Goal: Task Accomplishment & Management: Use online tool/utility

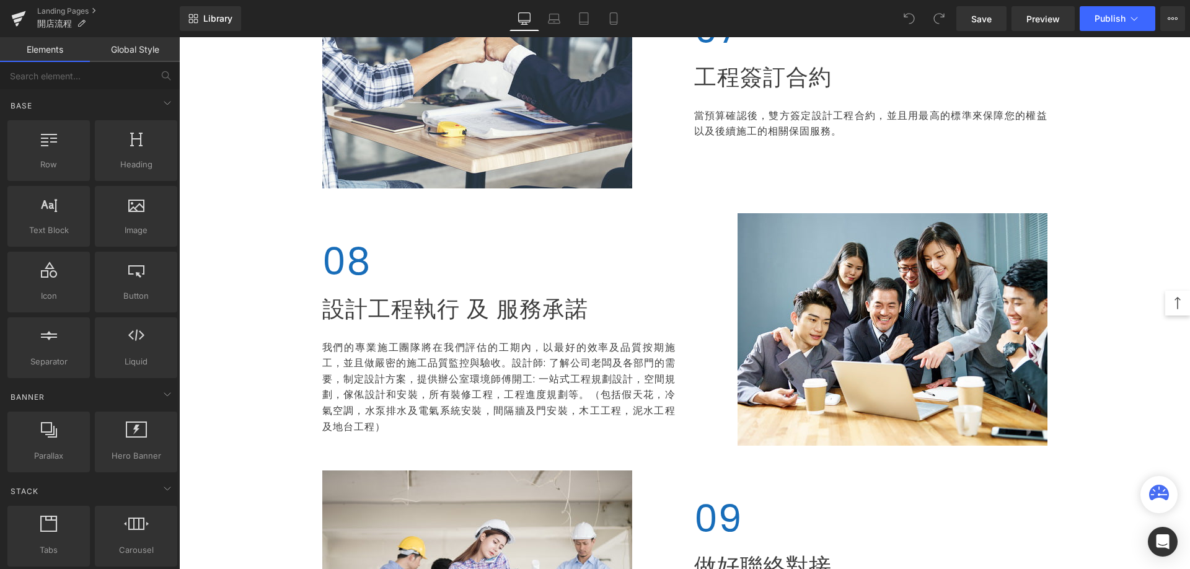
scroll to position [1921, 0]
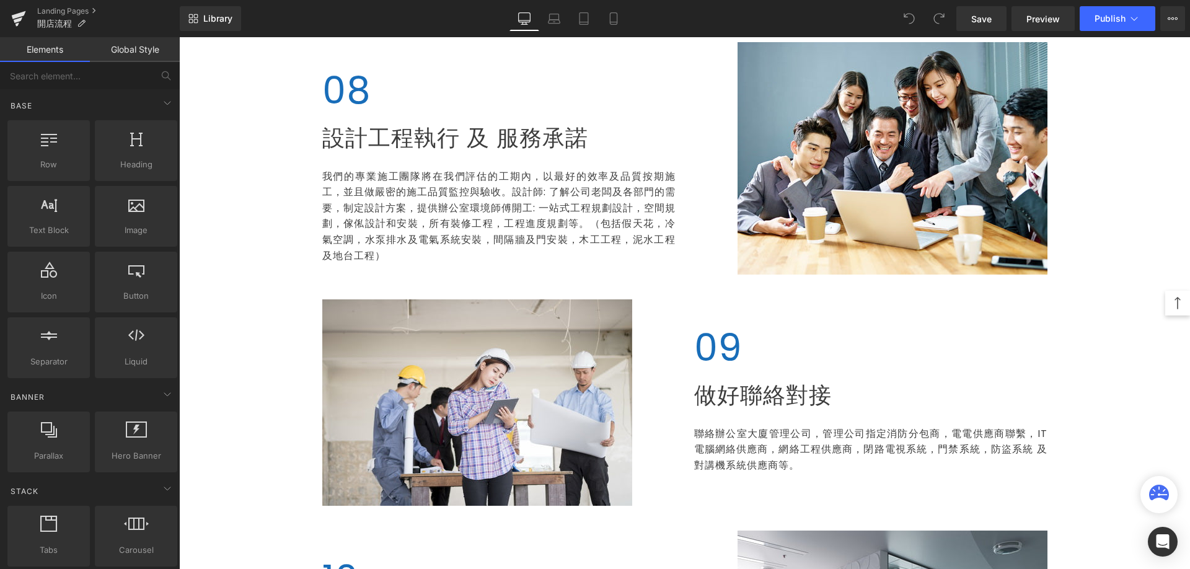
click at [618, 219] on p "我們的專業施工團隊將在我們評估的工期內，以最好的效率及品質按期施工，並且做嚴密的施工品質監控與驗收。設計師: 了解公司老闆及各部門的需要，制定設計方案，提供辦…" at bounding box center [498, 216] width 353 height 95
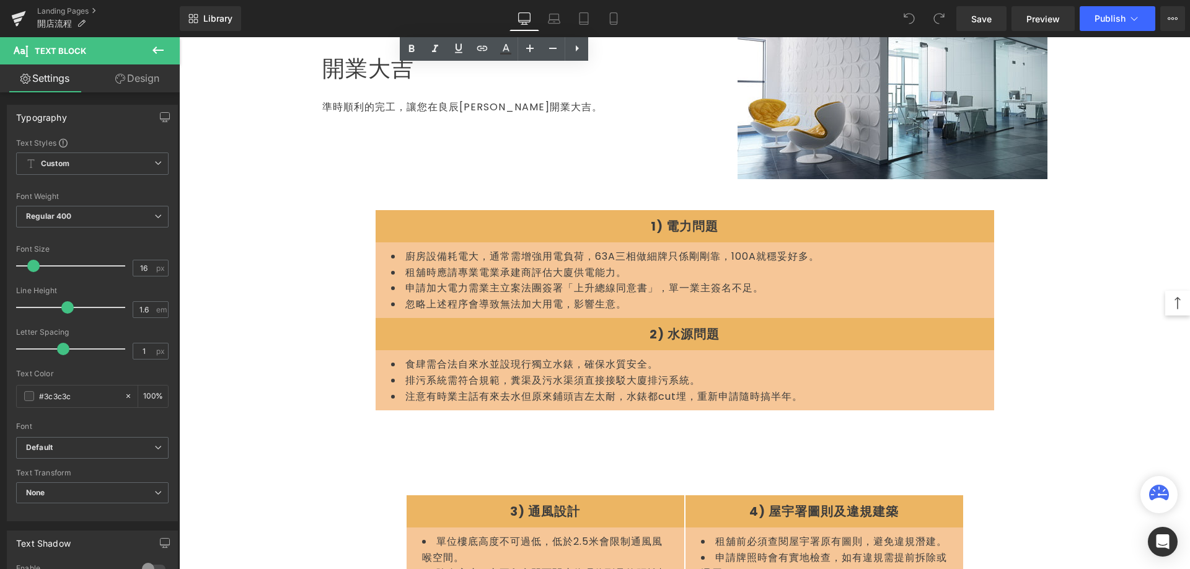
scroll to position [2726, 0]
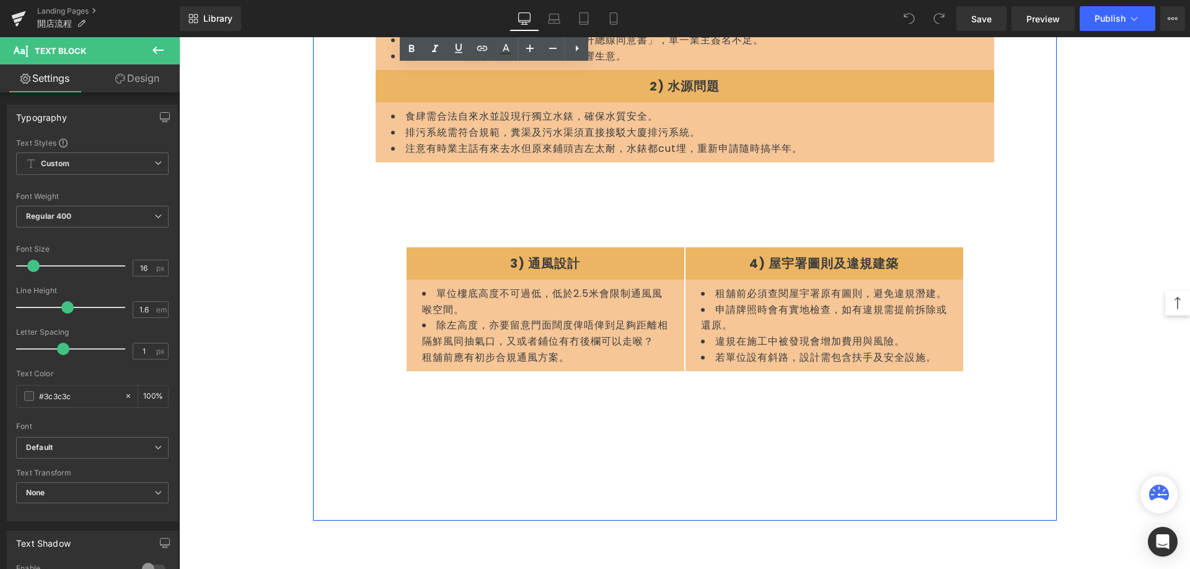
click at [1009, 141] on div "1) 電力問題 Heading Row 廚房設備耗電大，通常需增強用電負荷，63A三相做細牌只係剛剛靠，100A就穩妥好多。 租舖時應請專業電業承建商評估大廈…" at bounding box center [685, 228] width 744 height 583
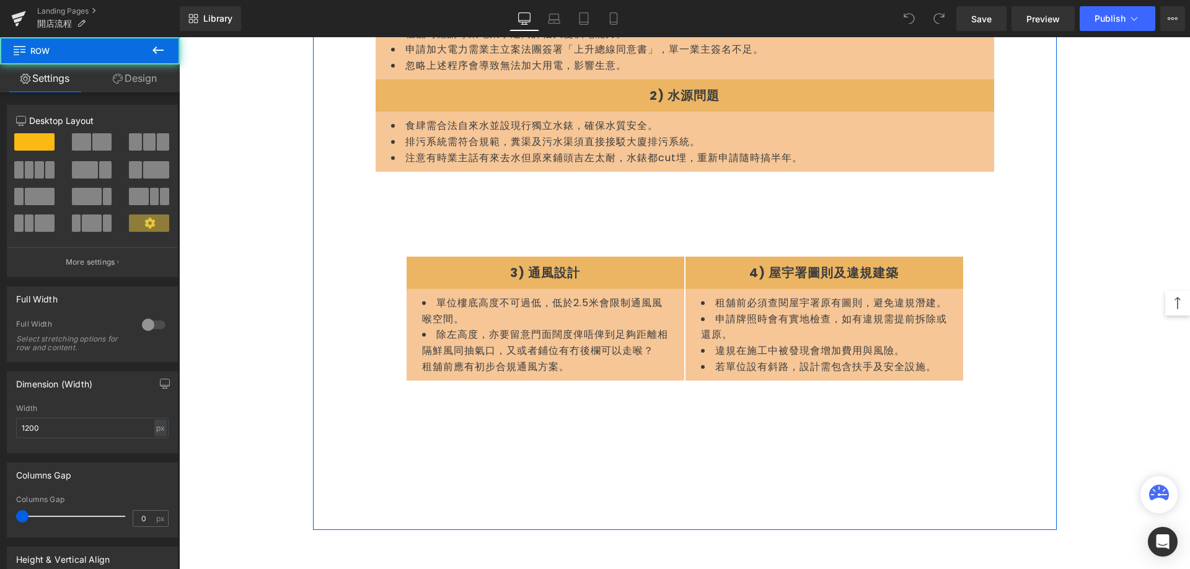
scroll to position [2541, 0]
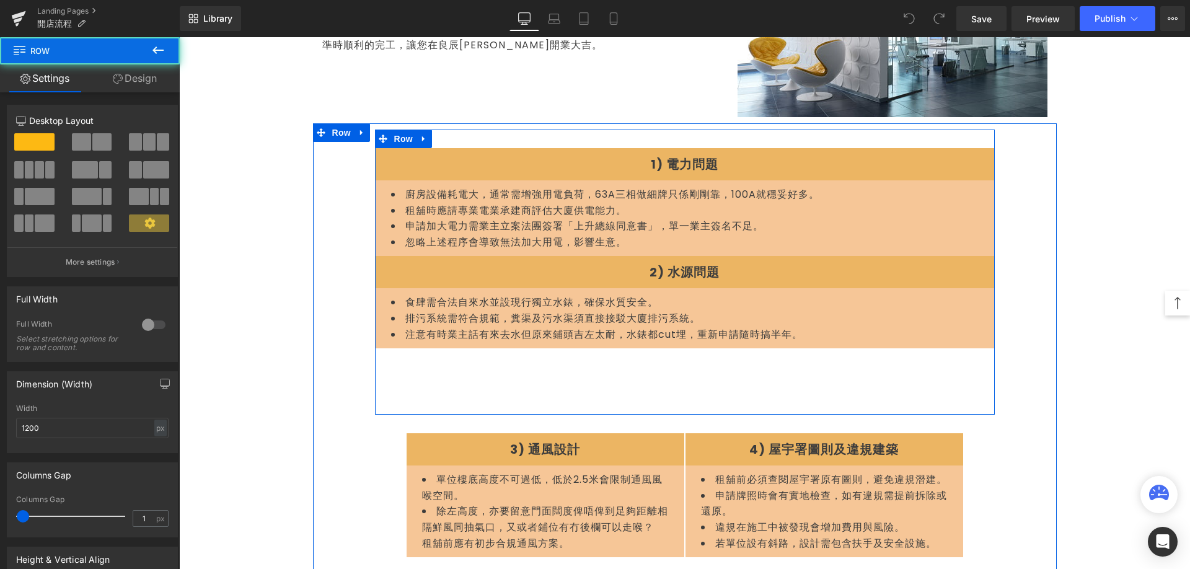
click at [742, 362] on div "1) 電力問題 Heading Row 廚房設備耗電大，通常需增強用電負荷，63A三相做細牌只係剛剛靠，100A就穩妥好多。 租舖時應請專業電業承建商評估大廈…" at bounding box center [685, 272] width 620 height 285
click at [420, 136] on icon at bounding box center [424, 138] width 9 height 9
click at [467, 144] on link at bounding box center [472, 139] width 16 height 19
click at [397, 136] on span "Row" at bounding box center [403, 139] width 25 height 19
click at [416, 133] on link at bounding box center [424, 139] width 16 height 19
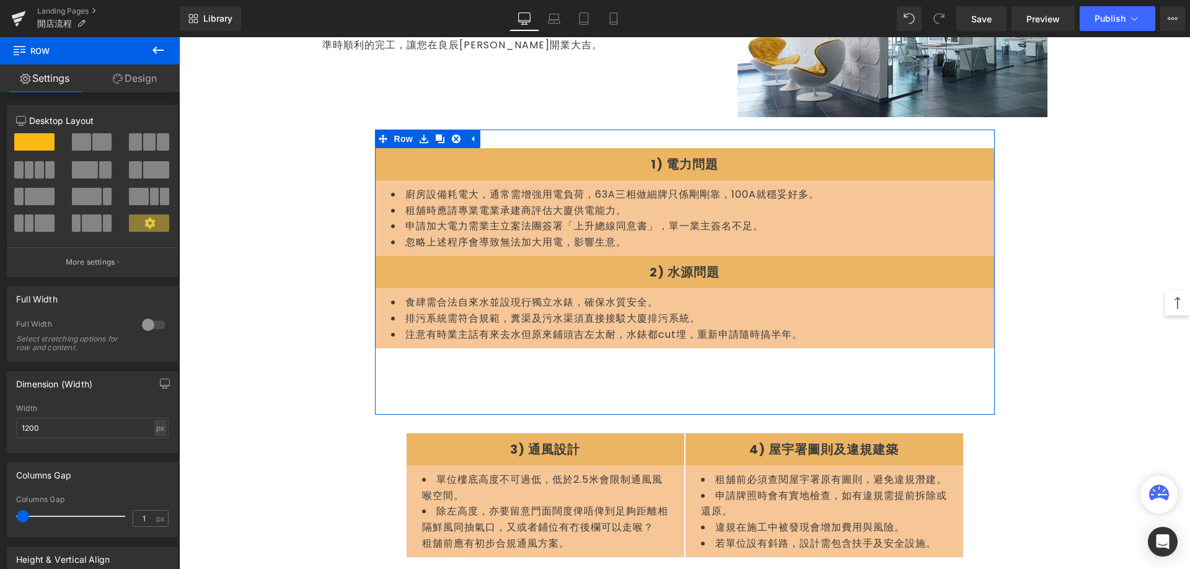
click at [133, 84] on link "Design" at bounding box center [135, 78] width 90 height 28
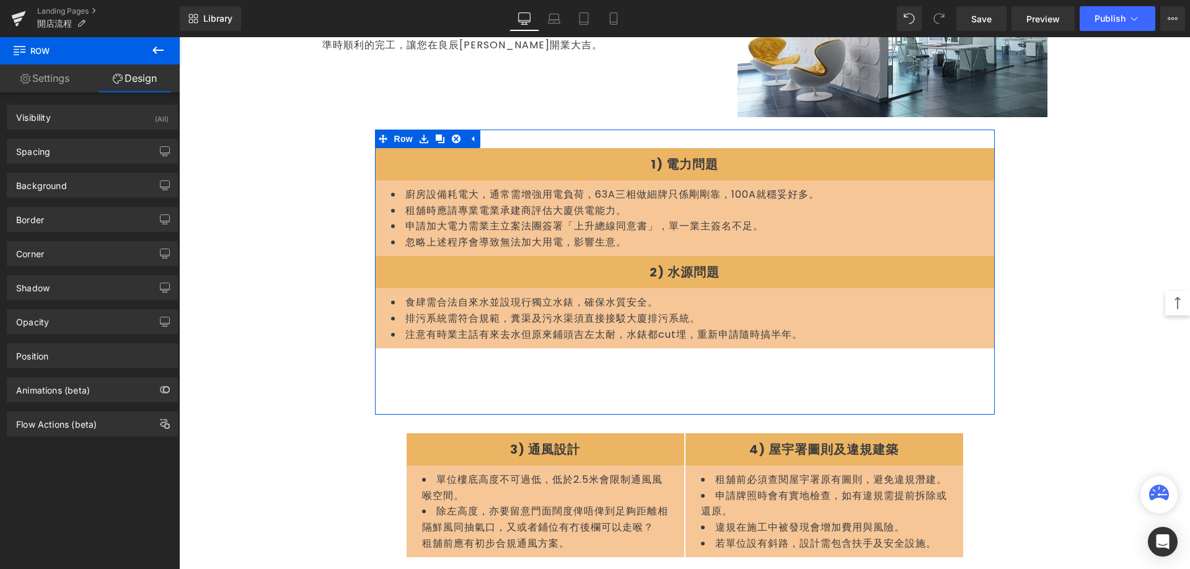
click at [51, 85] on link "Settings" at bounding box center [45, 78] width 90 height 28
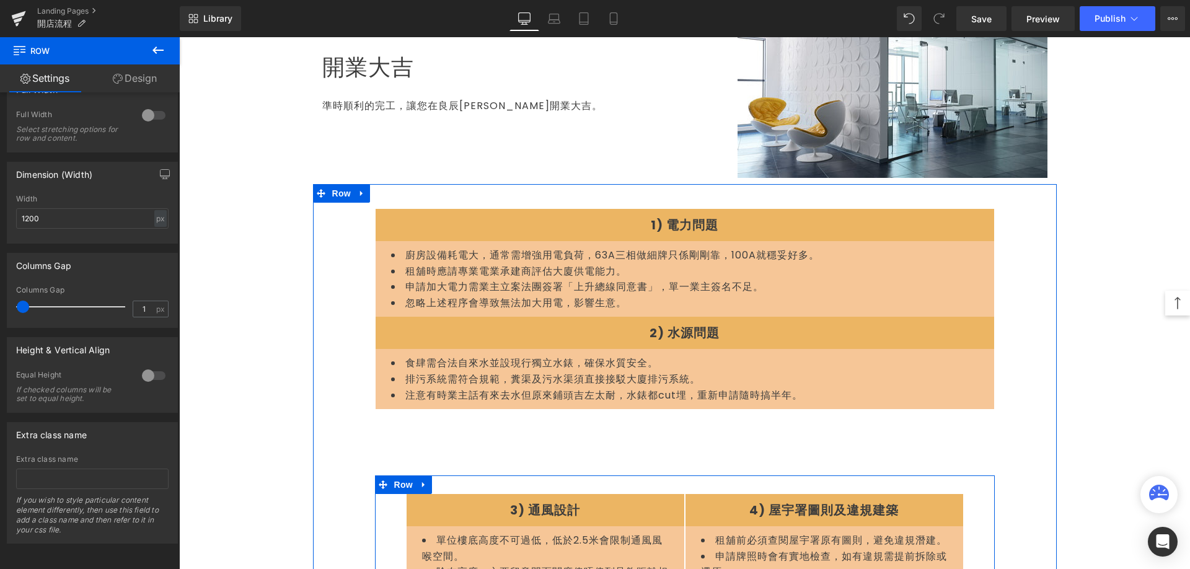
scroll to position [2479, 0]
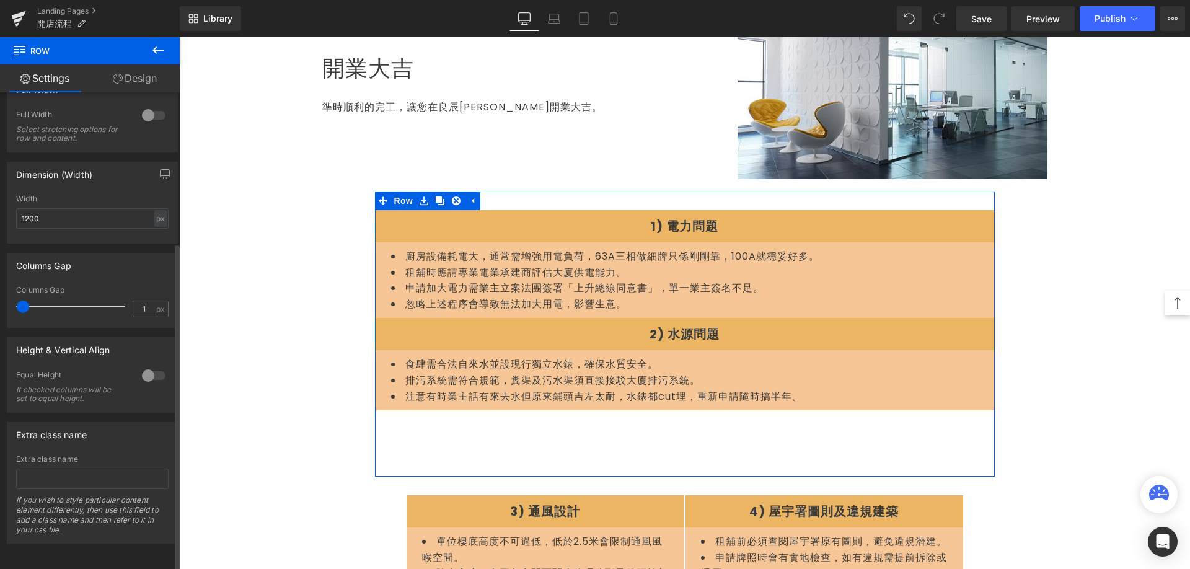
click at [118, 385] on div "If checked columns will be set to equal height." at bounding box center [72, 393] width 112 height 17
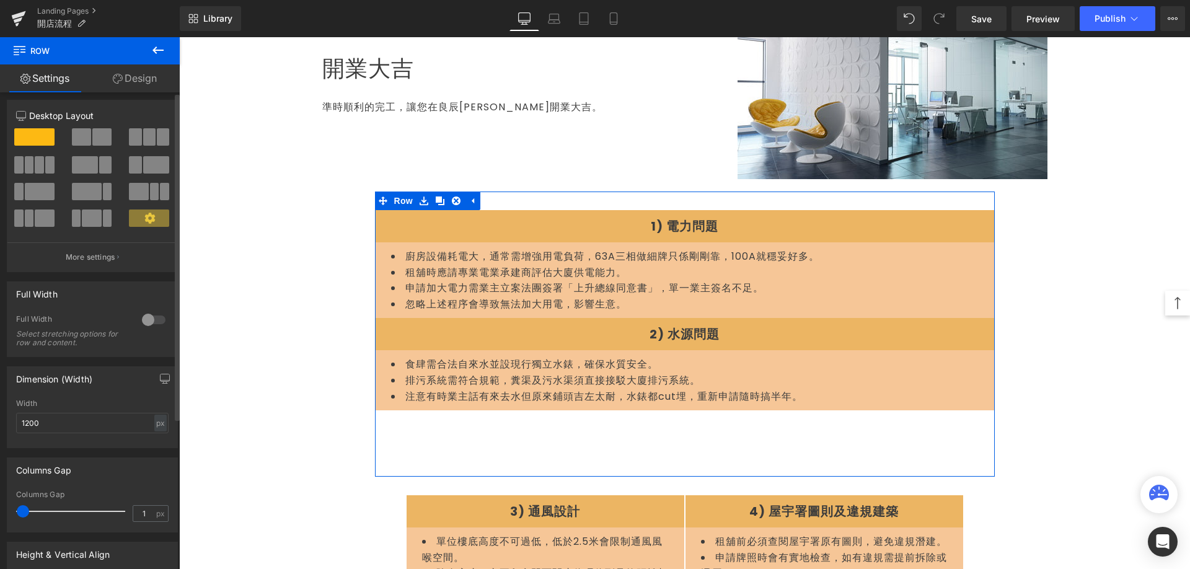
scroll to position [0, 0]
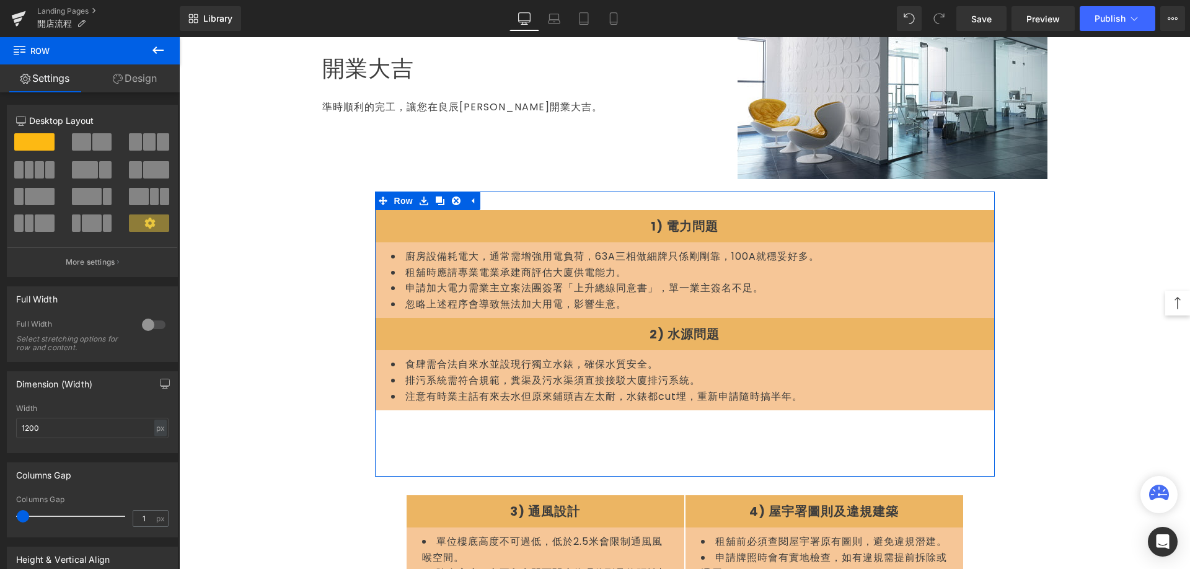
click at [130, 92] on link "Design" at bounding box center [135, 78] width 90 height 28
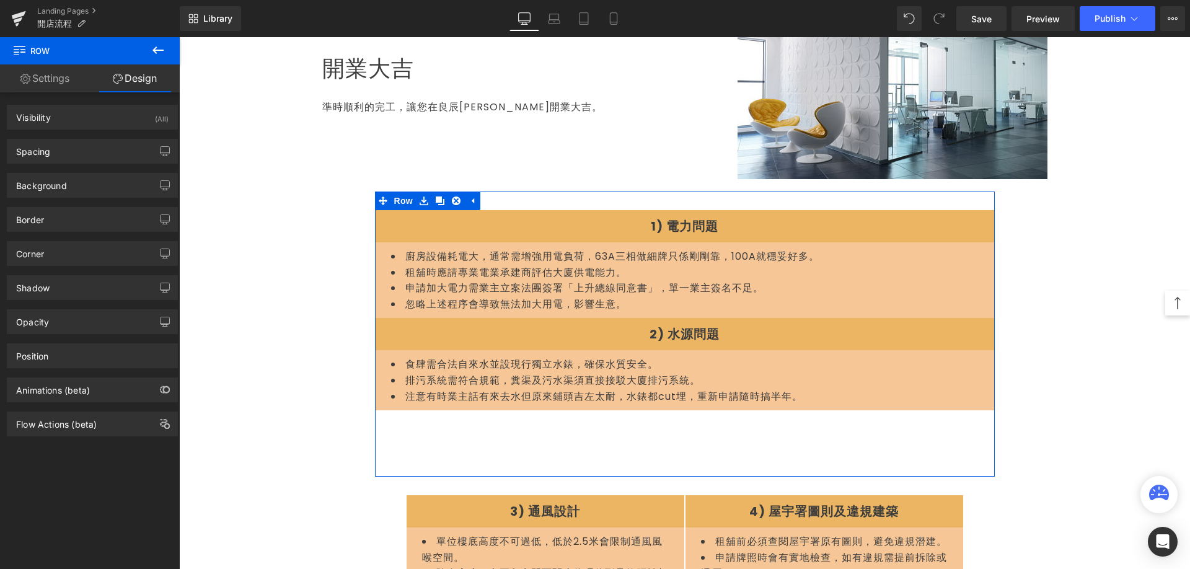
click at [41, 68] on link "Settings" at bounding box center [45, 78] width 90 height 28
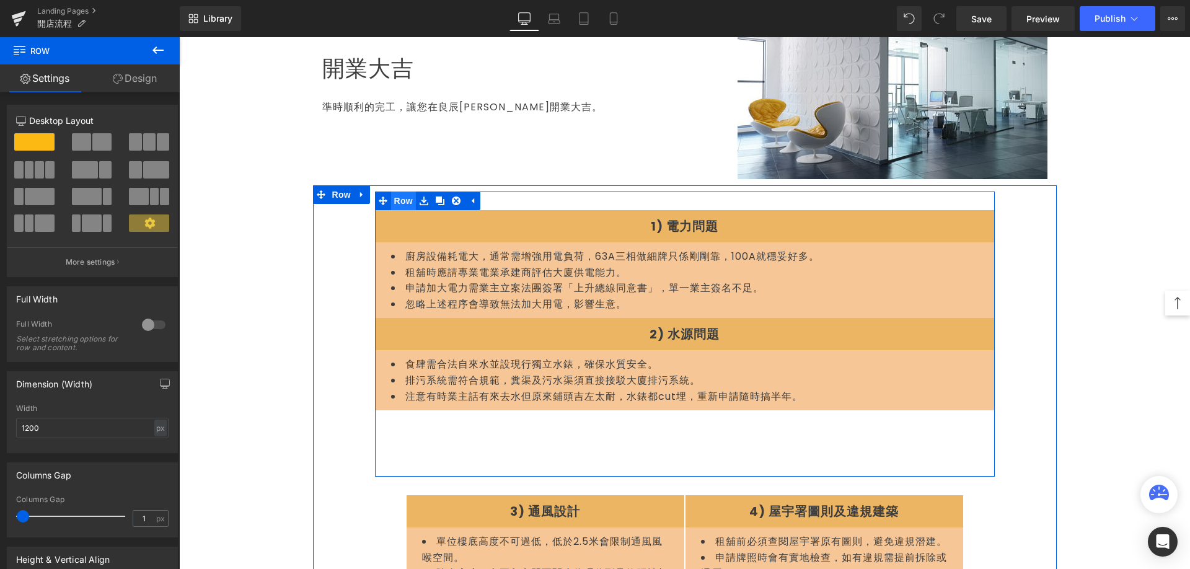
click at [393, 208] on span "Row" at bounding box center [403, 200] width 25 height 19
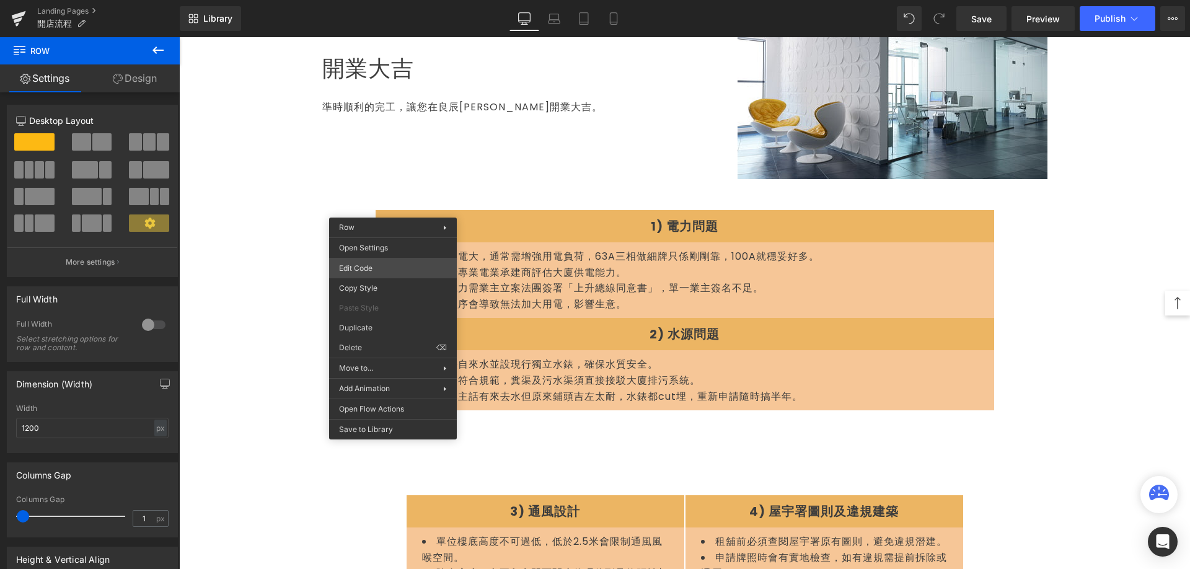
click at [385, 0] on div "Row You are previewing how the will restyle your page. You can not edit Element…" at bounding box center [595, 0] width 1190 height 0
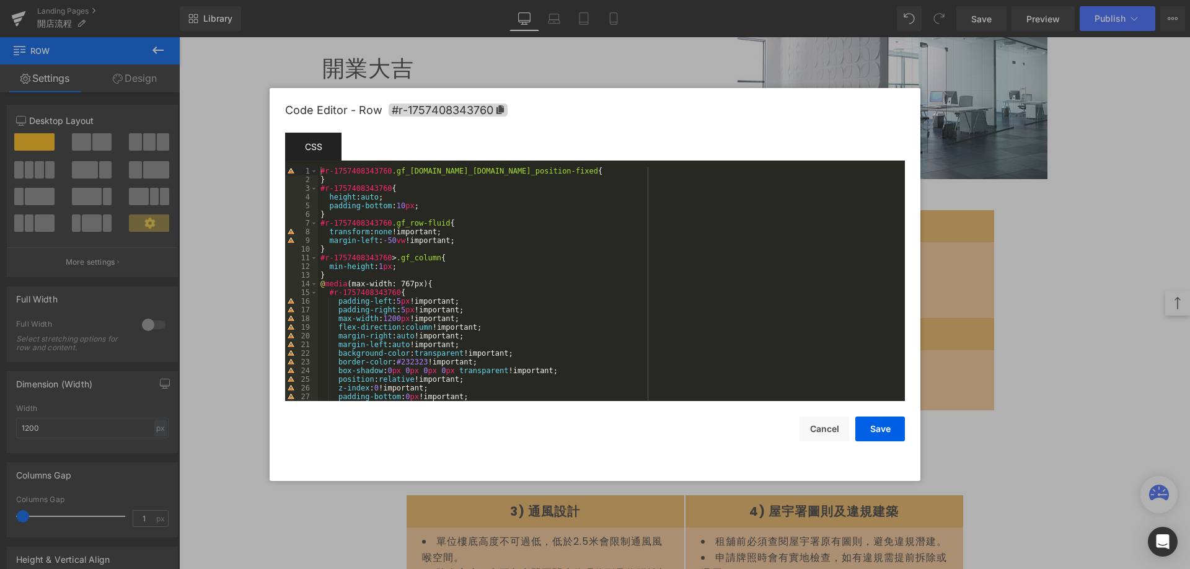
click at [1110, 217] on div at bounding box center [595, 284] width 1190 height 569
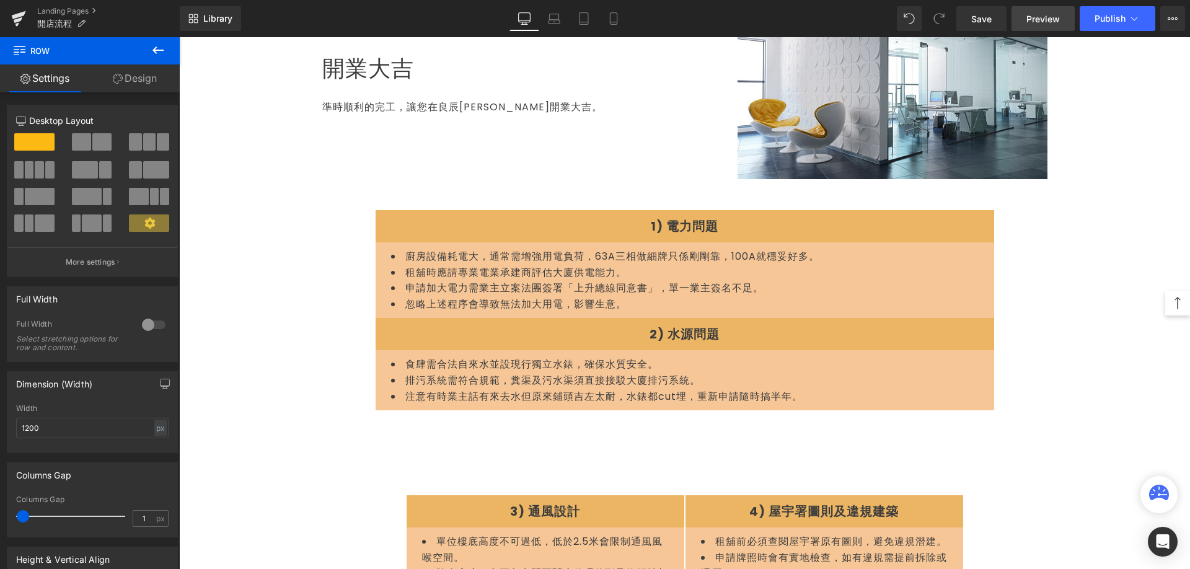
click at [1057, 17] on span "Preview" at bounding box center [1042, 18] width 33 height 13
